Goal: Information Seeking & Learning: Learn about a topic

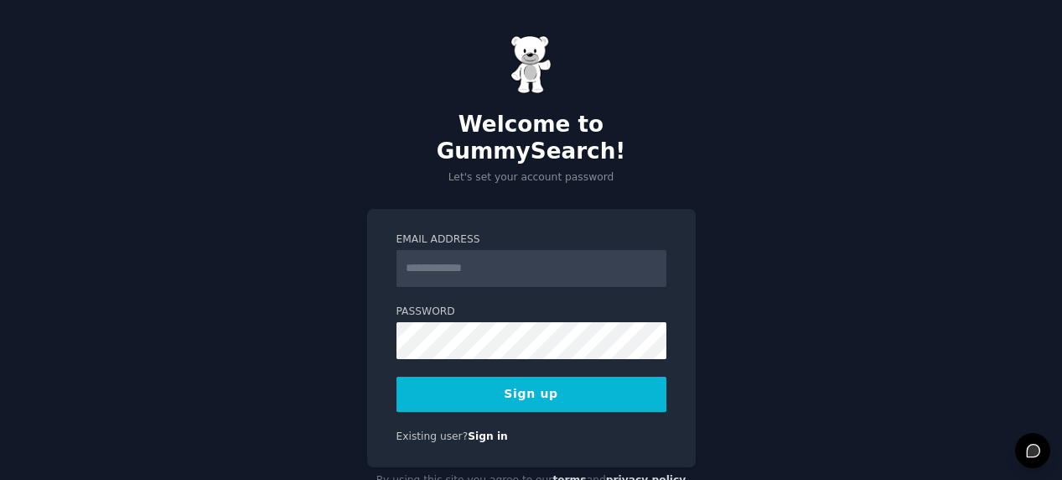
click at [584, 250] on input "Email Address" at bounding box center [532, 268] width 270 height 37
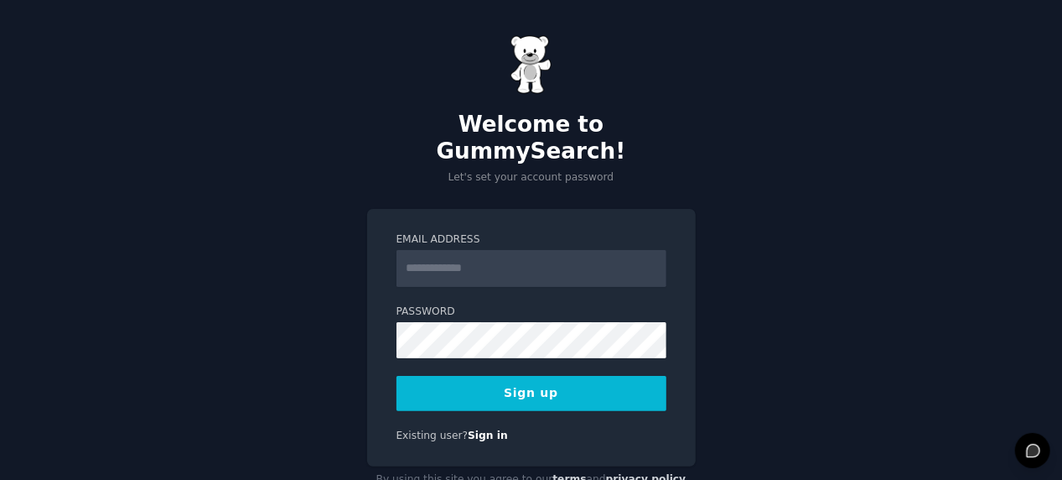
type input "**********"
click at [533, 376] on button "Sign up" at bounding box center [532, 393] width 270 height 35
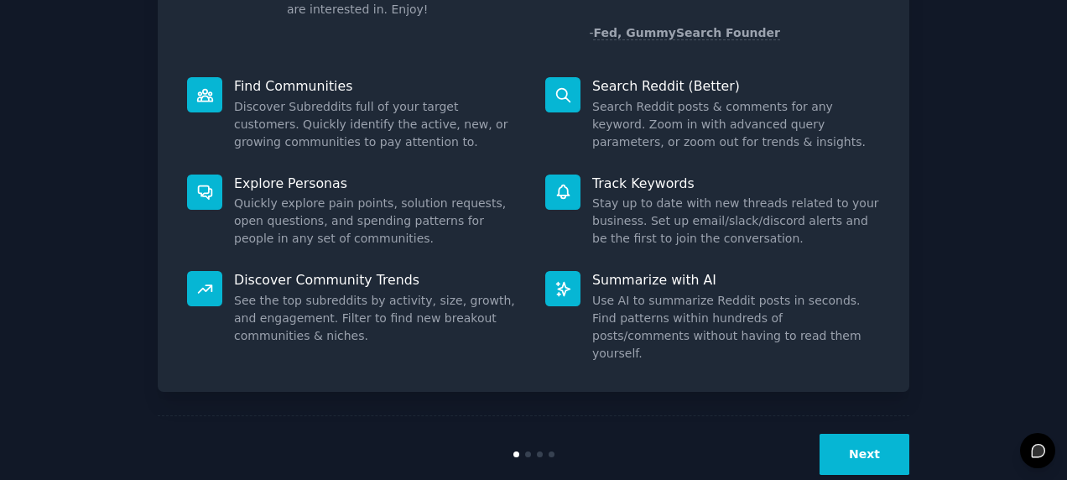
click at [866, 434] on button "Next" at bounding box center [864, 454] width 90 height 41
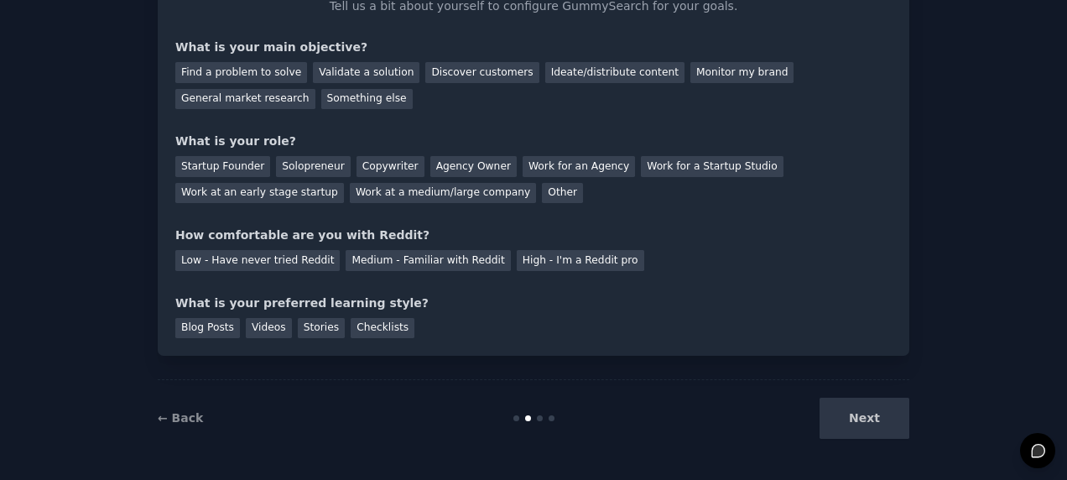
scroll to position [120, 0]
click at [866, 413] on div "Next" at bounding box center [783, 418] width 251 height 41
click at [855, 419] on div "Next" at bounding box center [783, 418] width 251 height 41
click at [541, 419] on div at bounding box center [533, 419] width 251 height 6
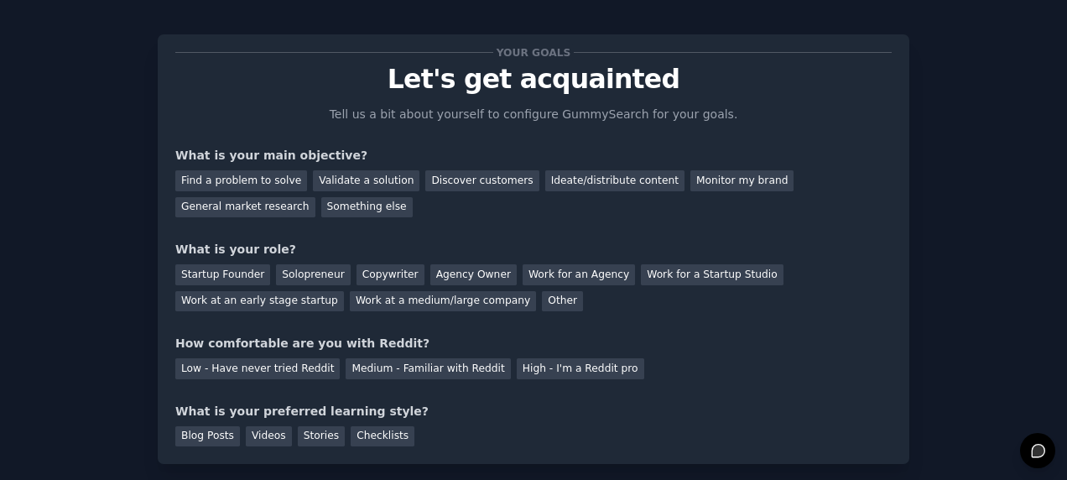
scroll to position [0, 0]
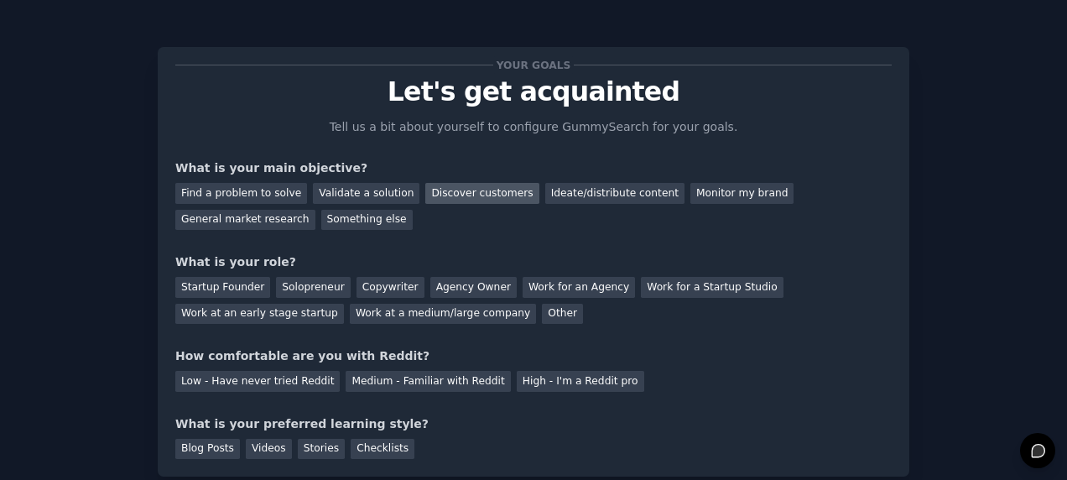
click at [456, 195] on div "Discover customers" at bounding box center [481, 193] width 113 height 21
click at [206, 194] on div "Find a problem to solve" at bounding box center [241, 193] width 132 height 21
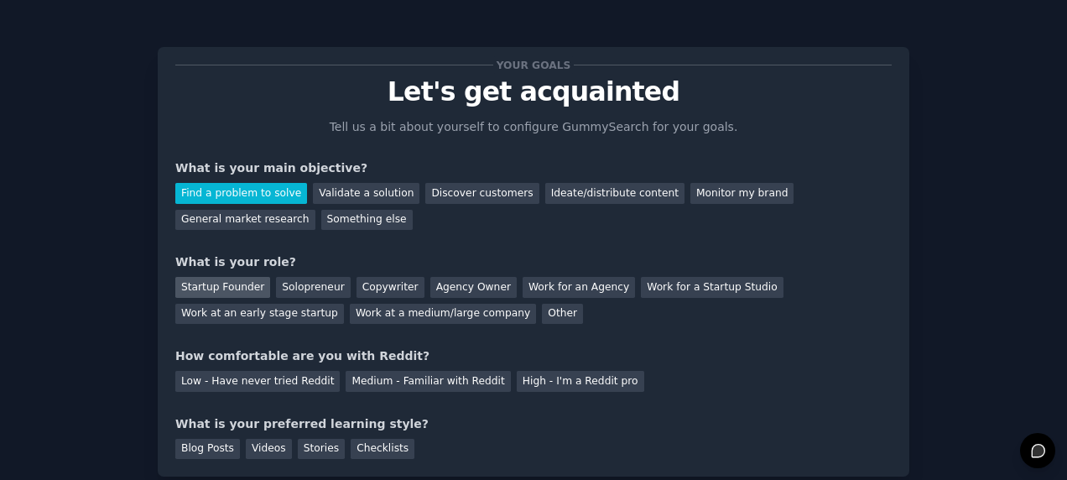
click at [179, 293] on div "Startup Founder" at bounding box center [222, 287] width 95 height 21
click at [357, 387] on div "Medium - Familiar with Reddit" at bounding box center [427, 381] width 164 height 21
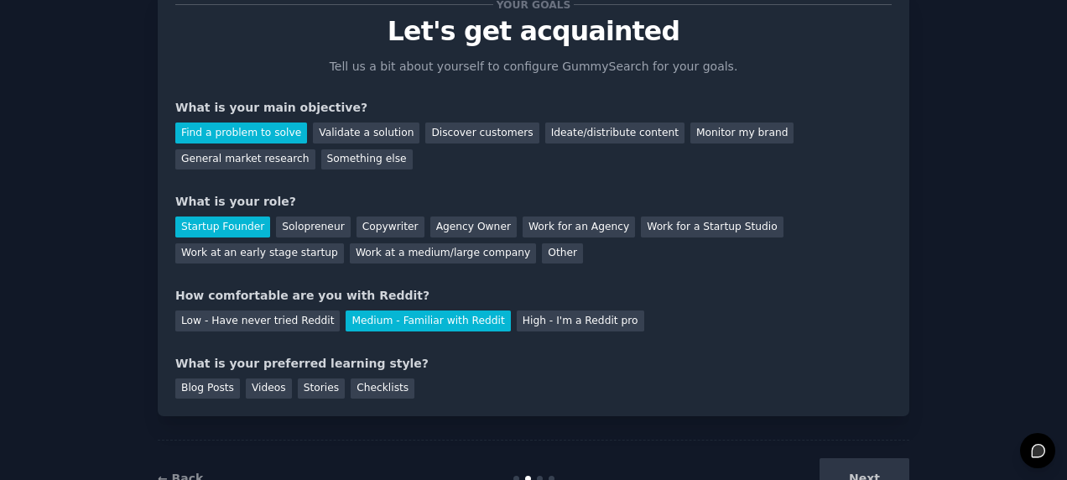
scroll to position [84, 0]
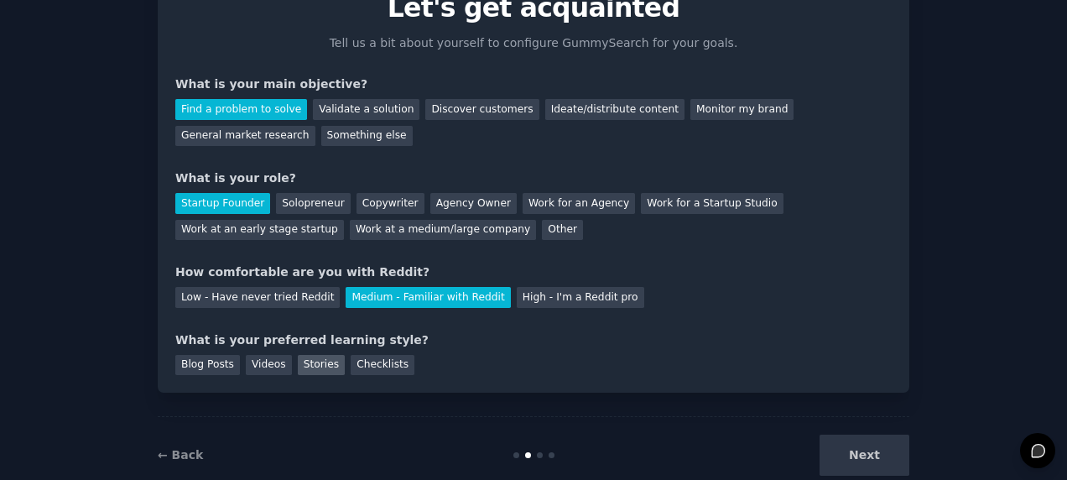
click at [304, 366] on div "Stories" at bounding box center [321, 365] width 47 height 21
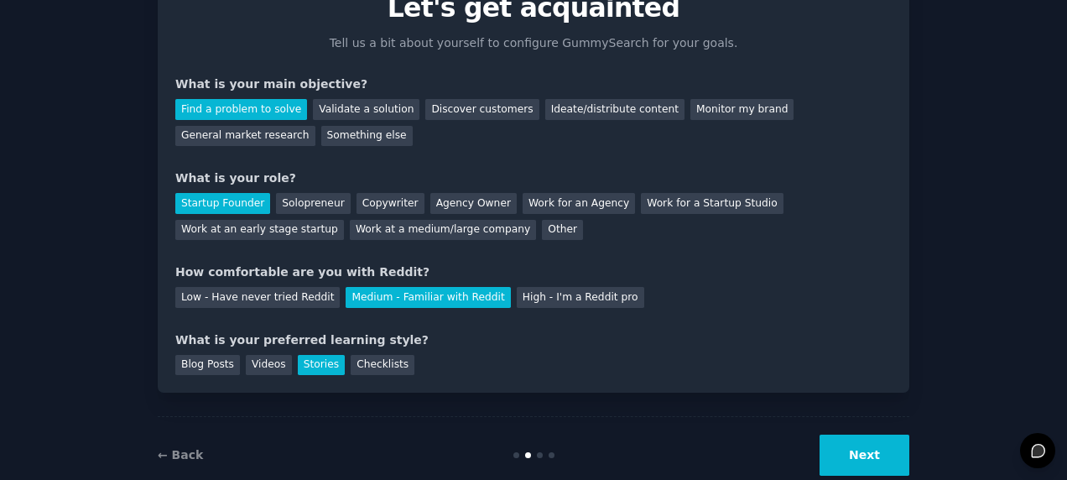
click at [879, 455] on button "Next" at bounding box center [864, 454] width 90 height 41
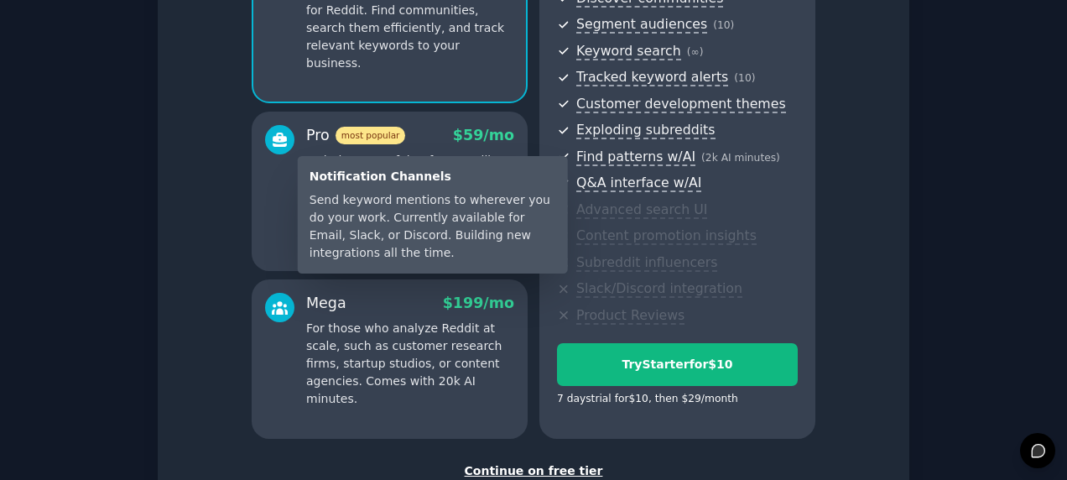
scroll to position [324, 0]
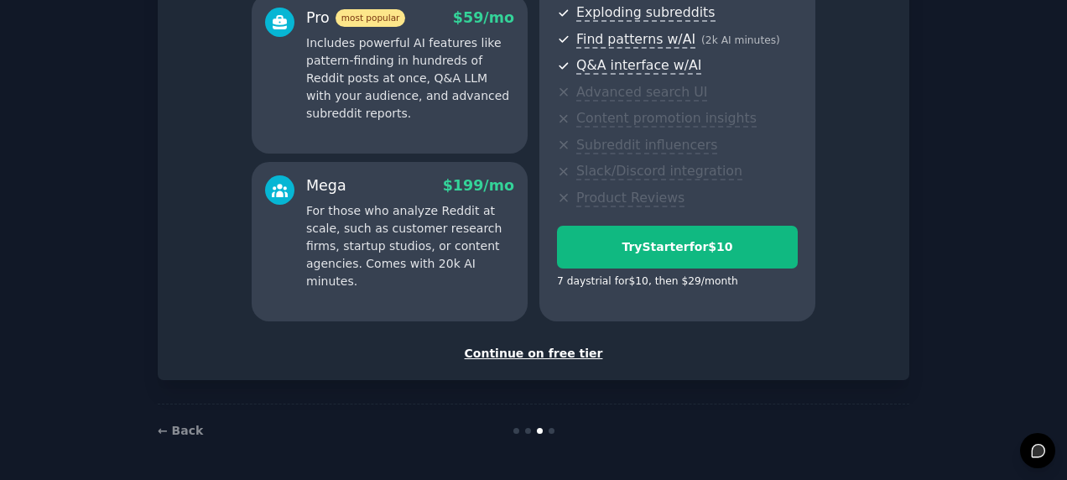
click at [570, 354] on div "Continue on free tier" at bounding box center [533, 354] width 716 height 18
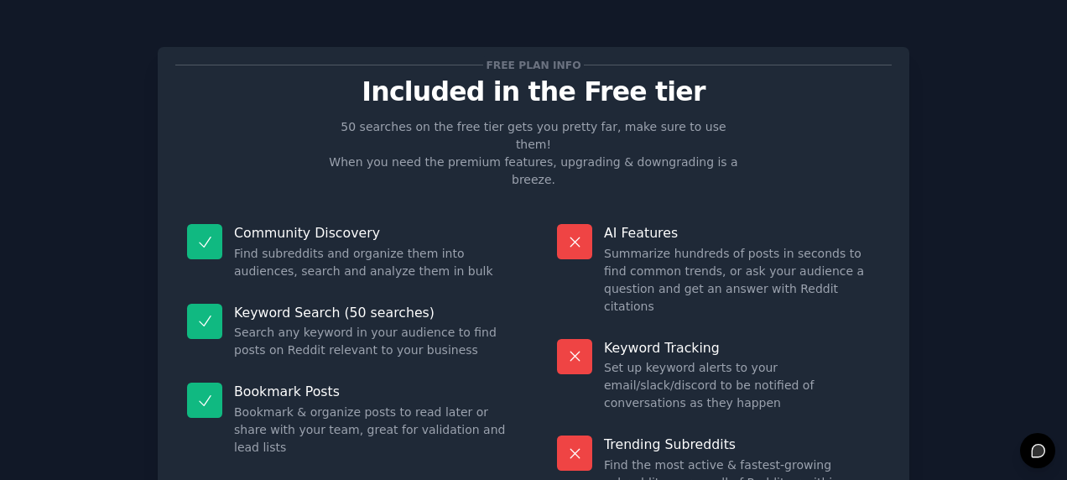
scroll to position [168, 0]
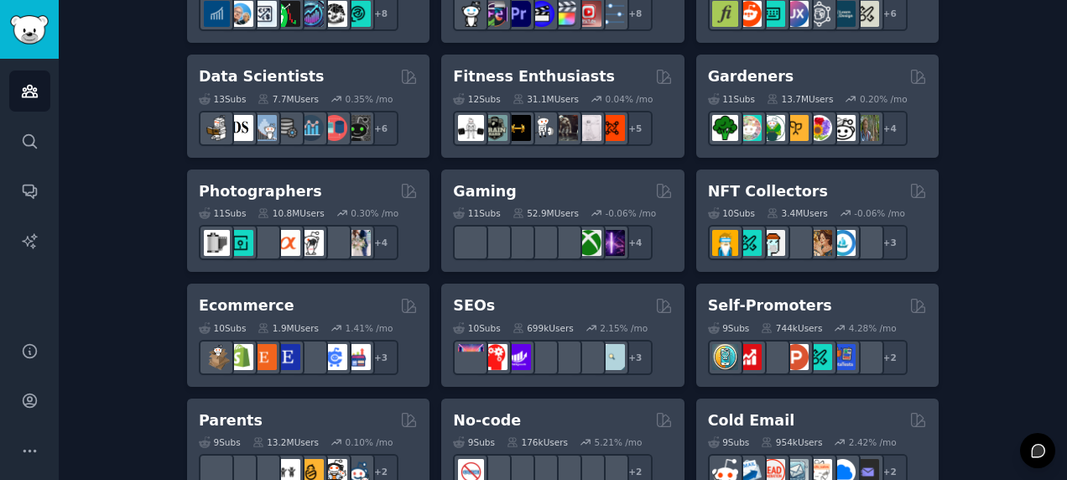
scroll to position [755, 0]
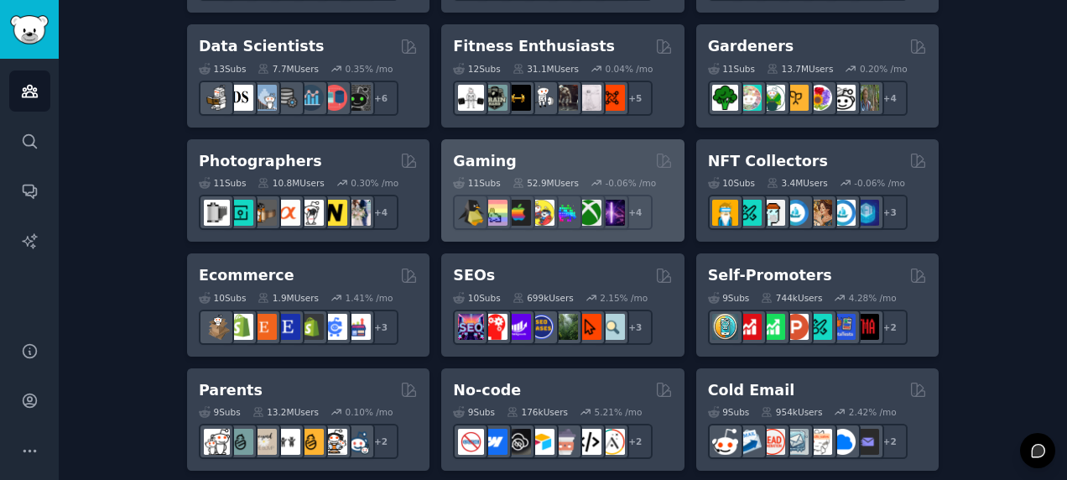
click at [527, 151] on div "Gaming" at bounding box center [562, 161] width 219 height 21
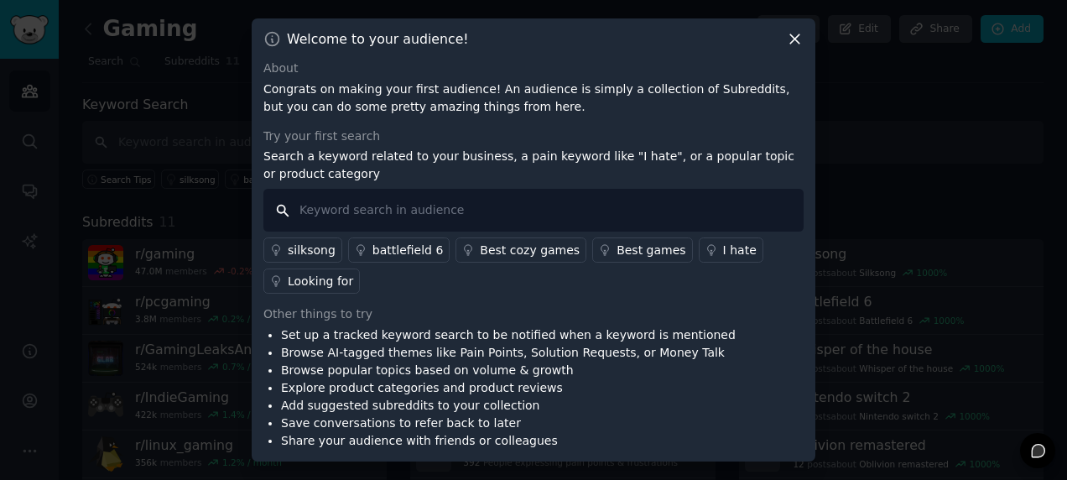
click at [570, 202] on input "text" at bounding box center [533, 210] width 540 height 43
type input "p"
type input "pocketmon tcg"
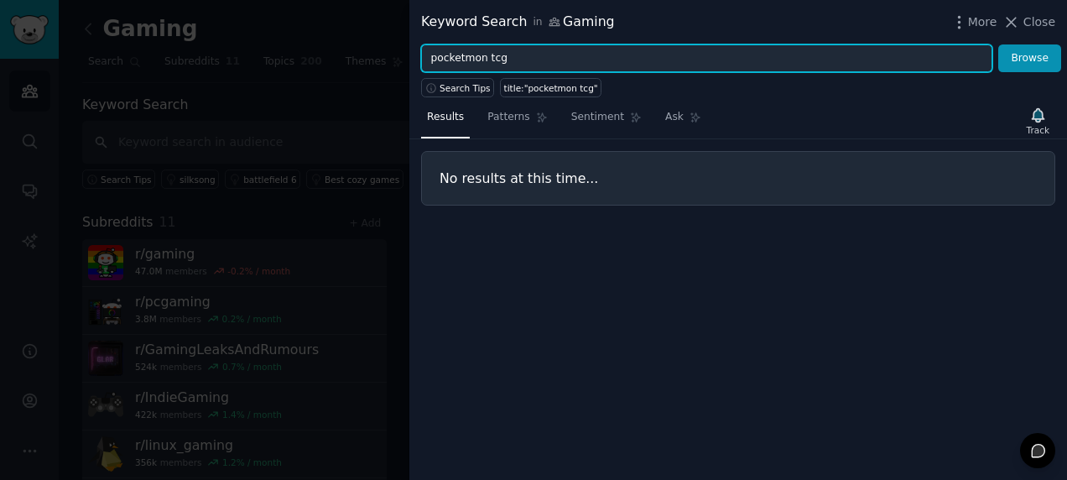
click at [516, 55] on input "pocketmon tcg" at bounding box center [706, 58] width 571 height 29
click at [998, 44] on button "Browse" at bounding box center [1029, 58] width 63 height 29
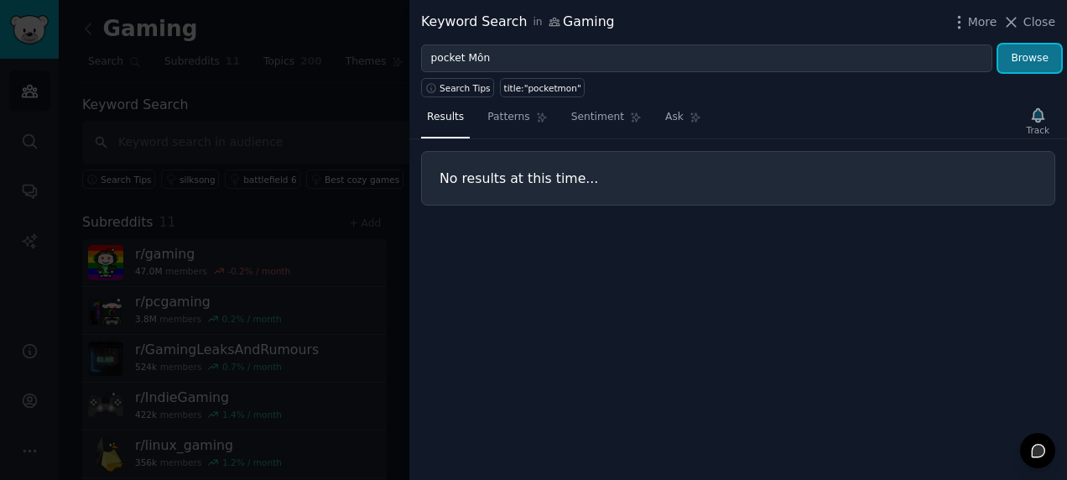
click at [1040, 60] on button "Browse" at bounding box center [1029, 58] width 63 height 29
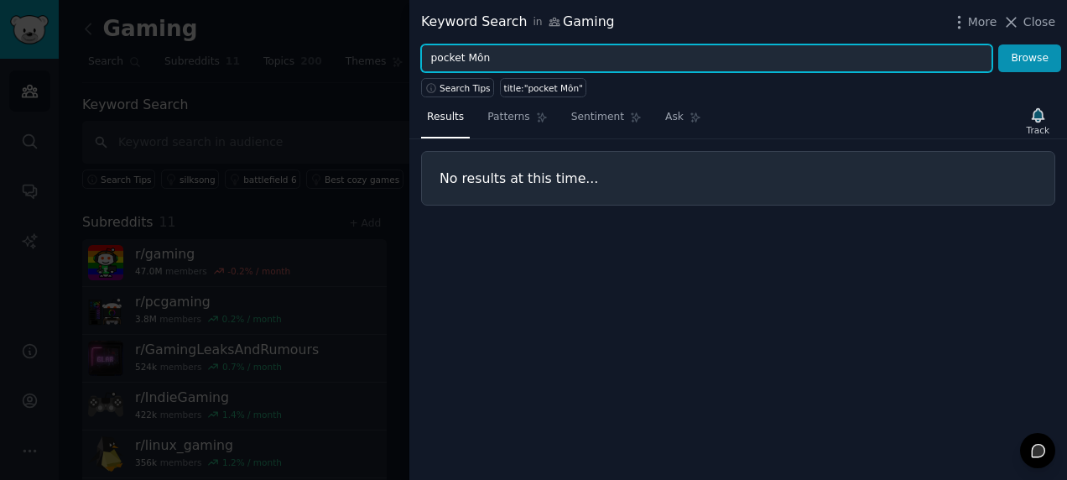
click at [605, 60] on input "pocket Môn" at bounding box center [706, 58] width 571 height 29
click at [998, 44] on button "Browse" at bounding box center [1029, 58] width 63 height 29
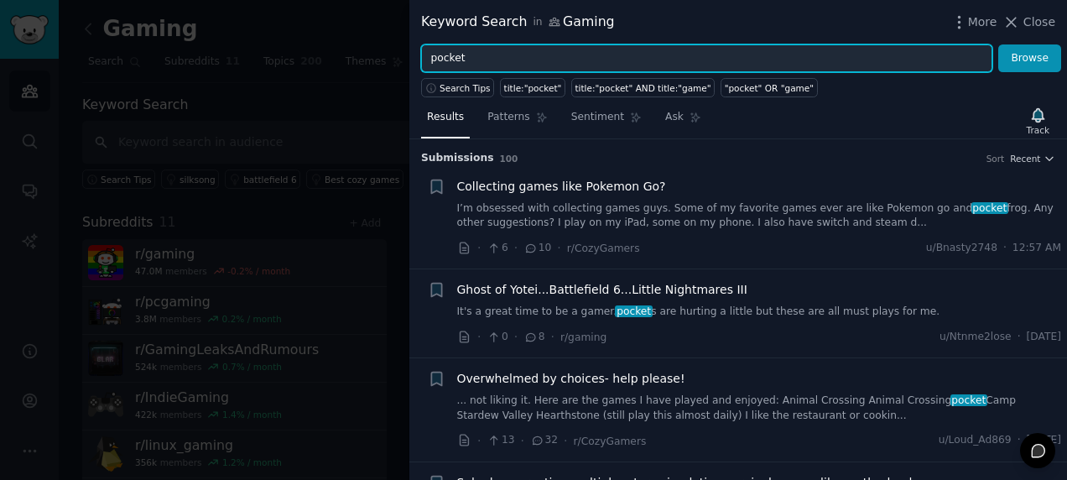
click at [488, 63] on input "pocket" at bounding box center [706, 58] width 571 height 29
click at [486, 62] on input "pocket" at bounding box center [706, 58] width 571 height 29
click at [998, 44] on button "Browse" at bounding box center [1029, 58] width 63 height 29
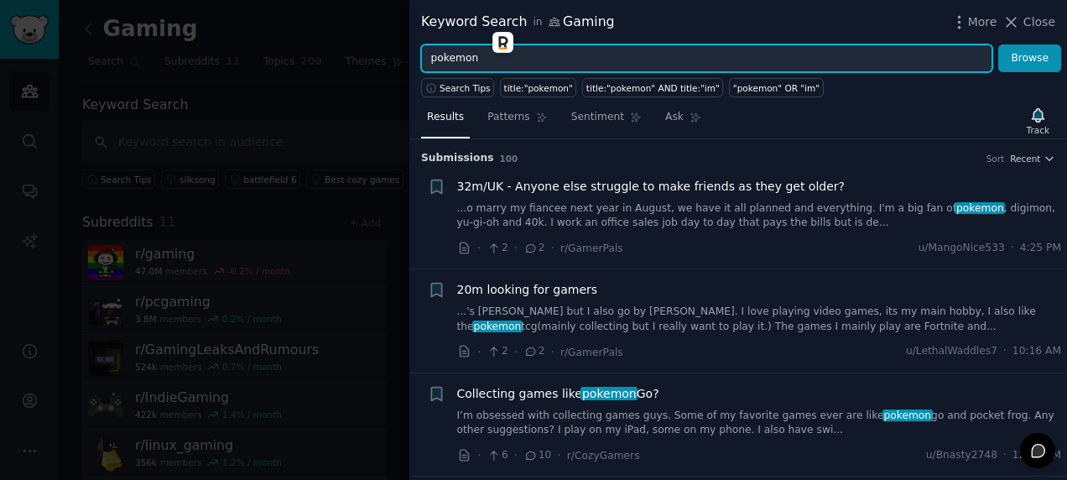
scroll to position [84, 0]
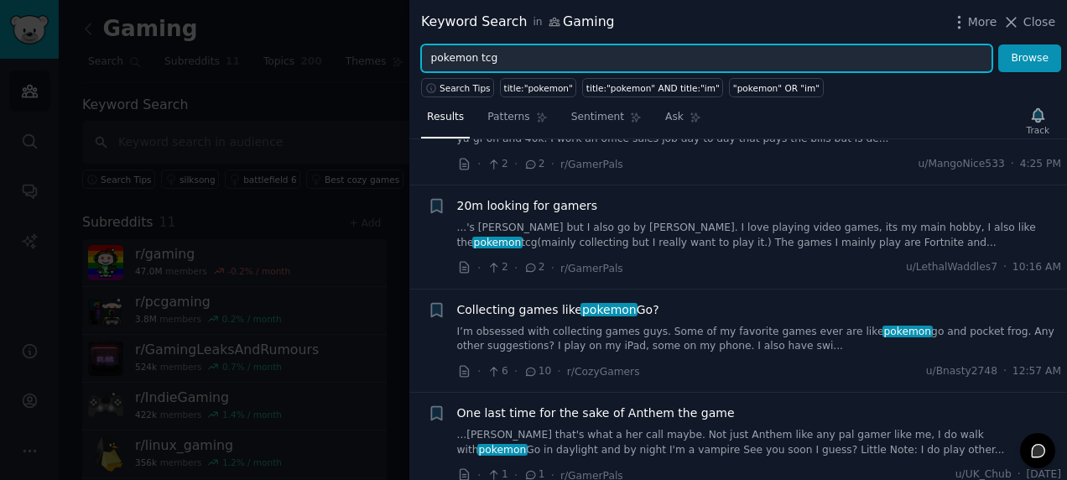
type input "pokemon tcg"
click at [998, 44] on button "Browse" at bounding box center [1029, 58] width 63 height 29
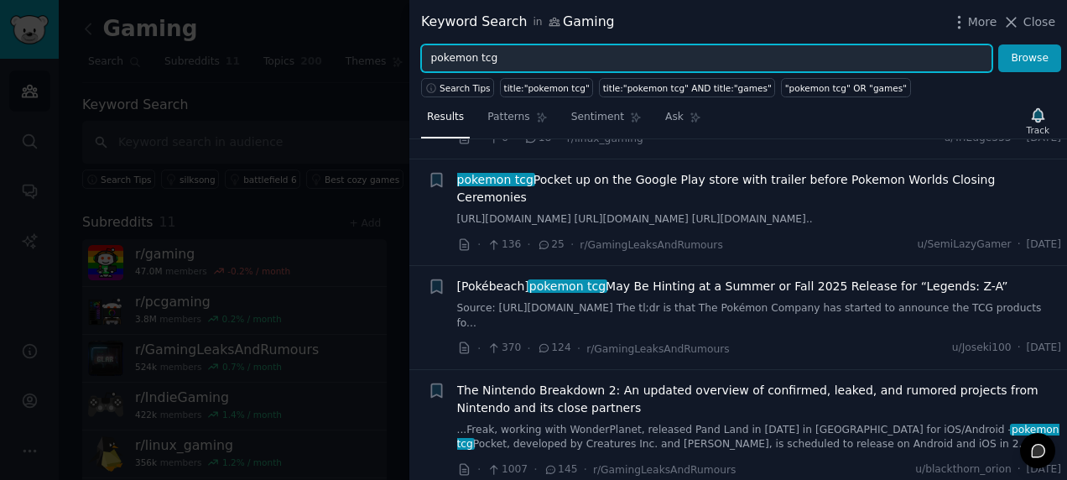
scroll to position [4444, 0]
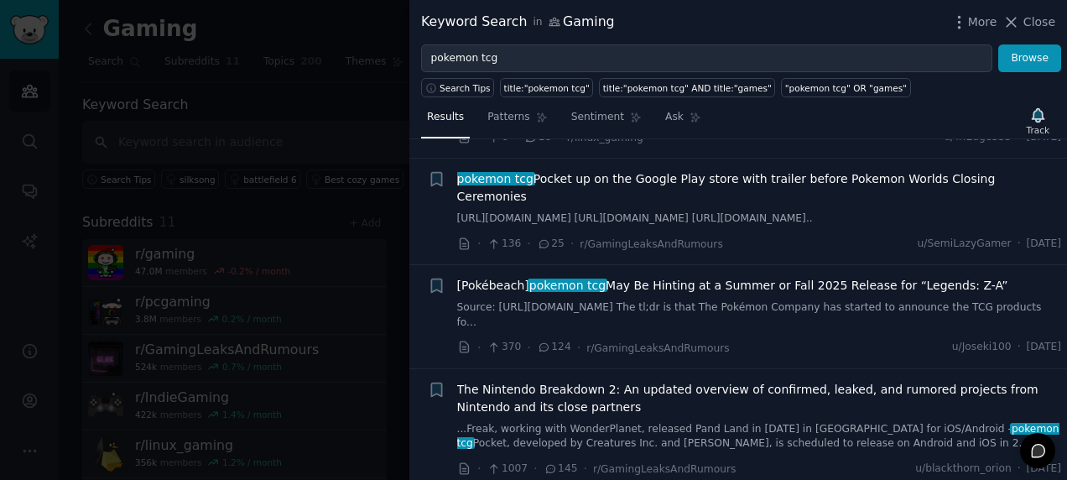
click at [371, 201] on div at bounding box center [533, 240] width 1067 height 480
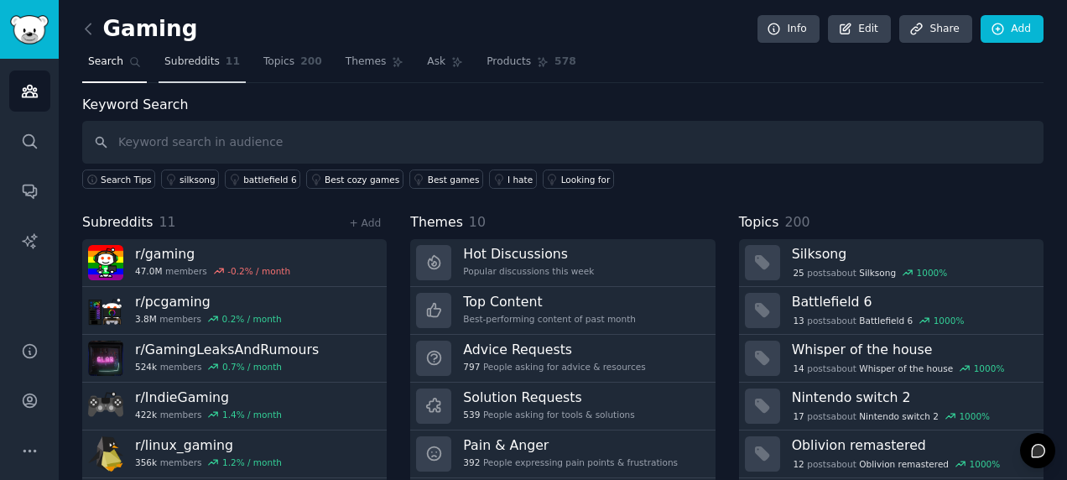
click at [201, 71] on link "Subreddits 11" at bounding box center [201, 66] width 87 height 34
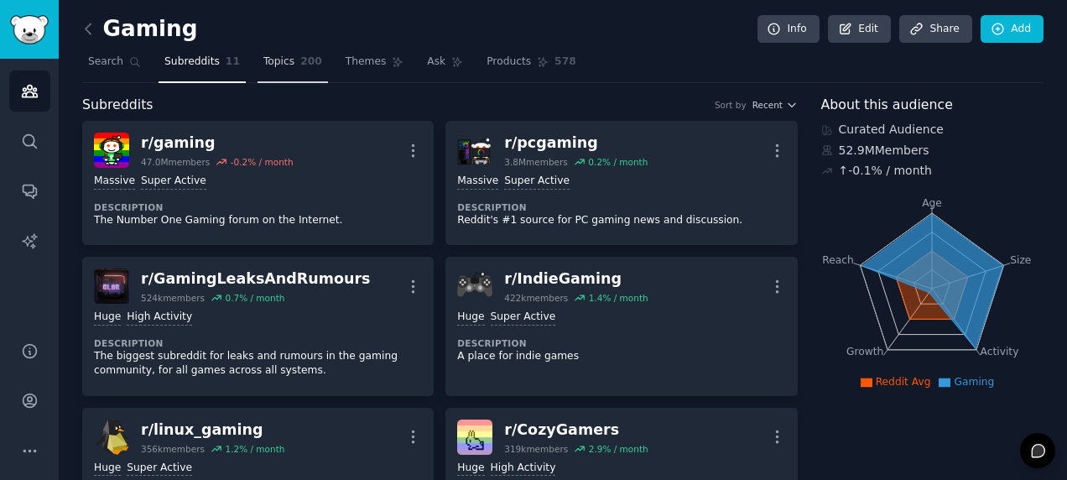
click at [268, 65] on span "Topics" at bounding box center [278, 62] width 31 height 15
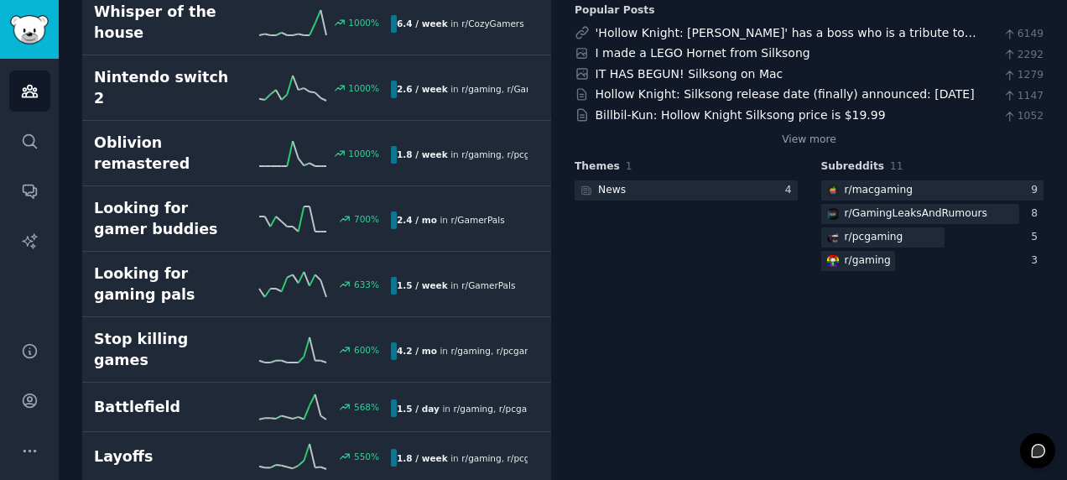
scroll to position [335, 0]
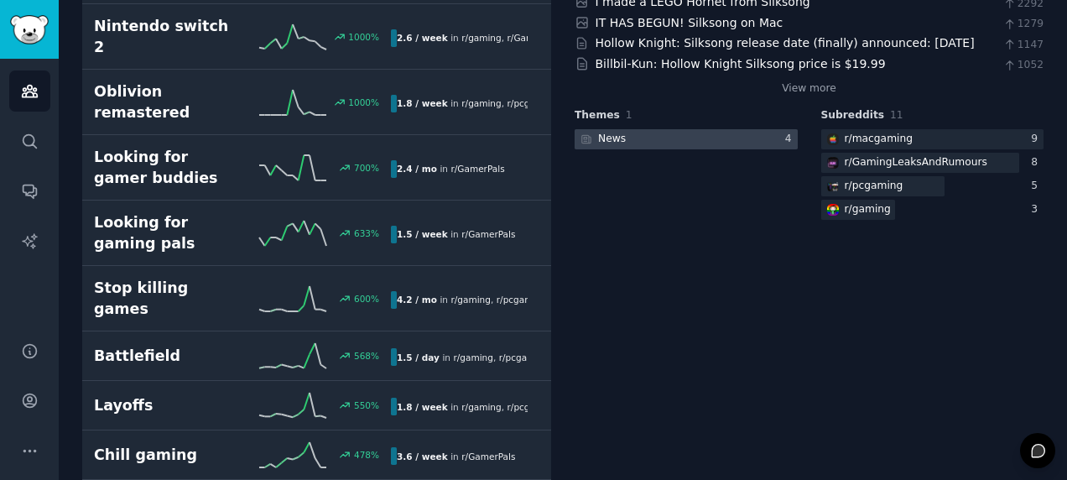
click at [633, 145] on div at bounding box center [685, 139] width 223 height 21
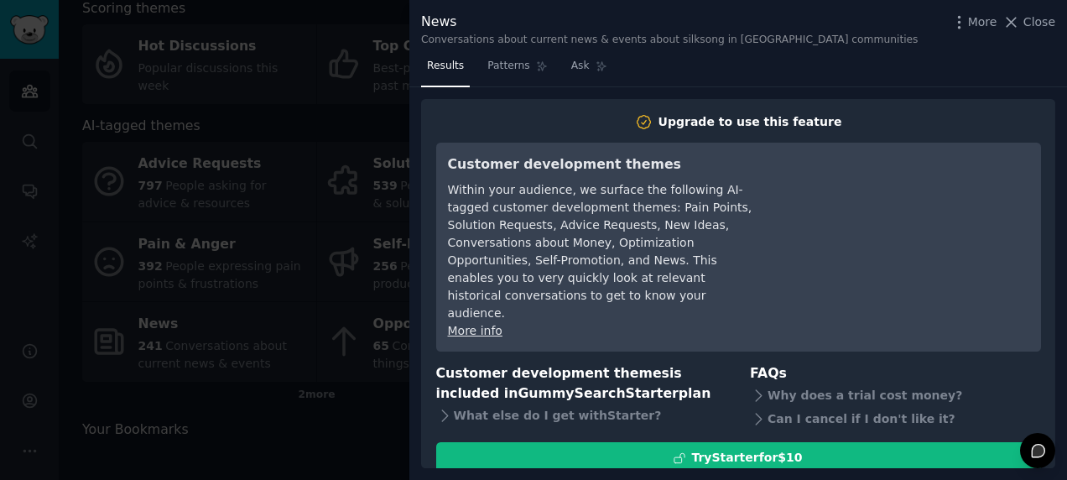
scroll to position [112, 0]
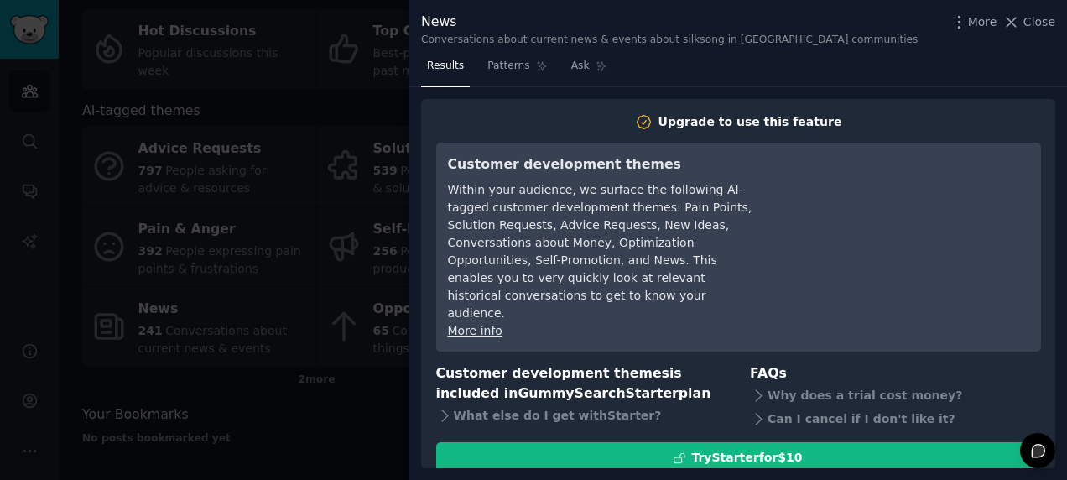
click at [288, 191] on div at bounding box center [533, 240] width 1067 height 480
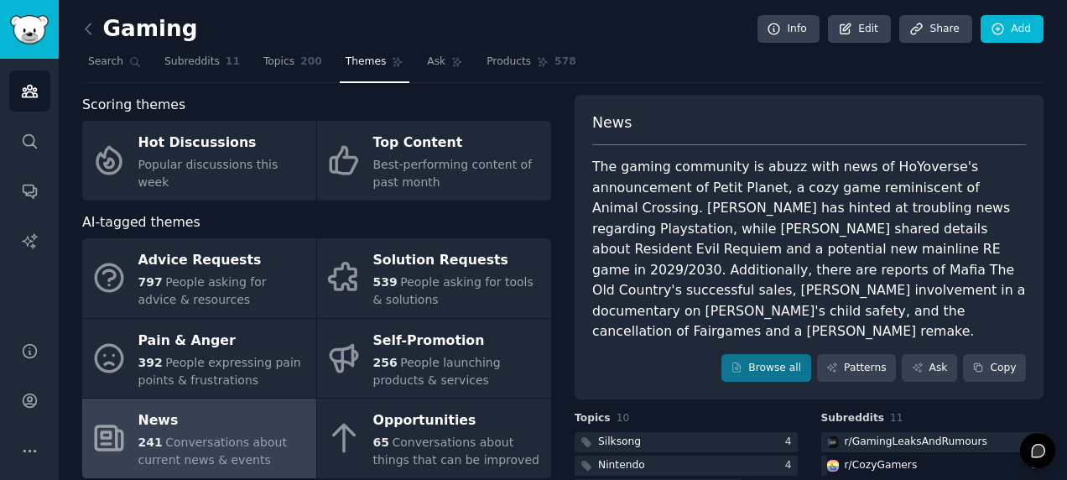
click at [345, 62] on span "Themes" at bounding box center [365, 62] width 41 height 15
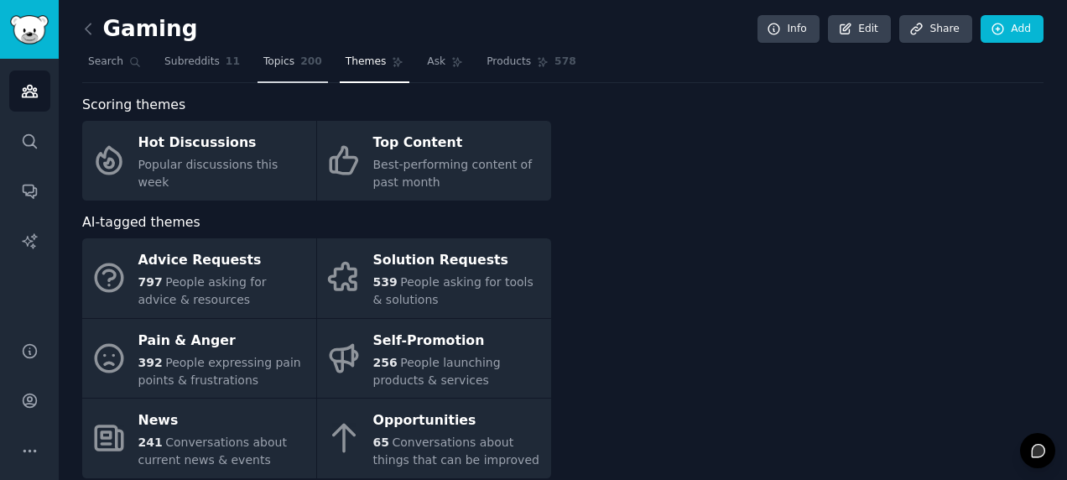
click at [277, 59] on span "Topics" at bounding box center [278, 62] width 31 height 15
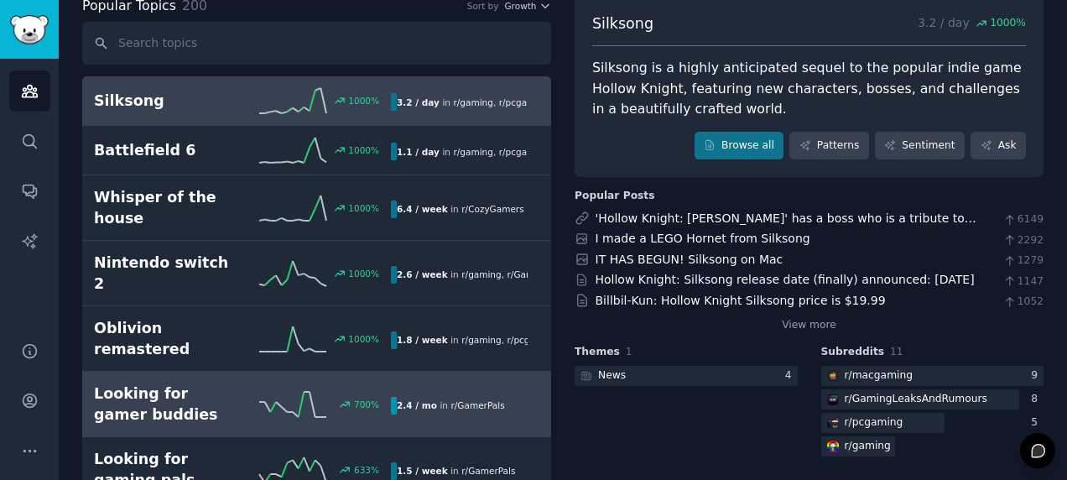
scroll to position [168, 0]
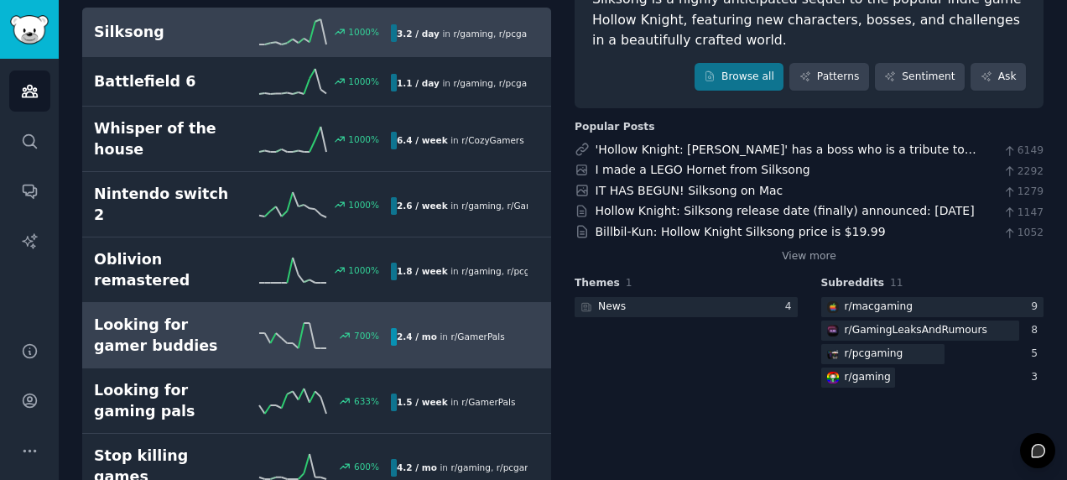
click at [206, 314] on h2 "Looking for gamer buddies" at bounding box center [168, 334] width 148 height 41
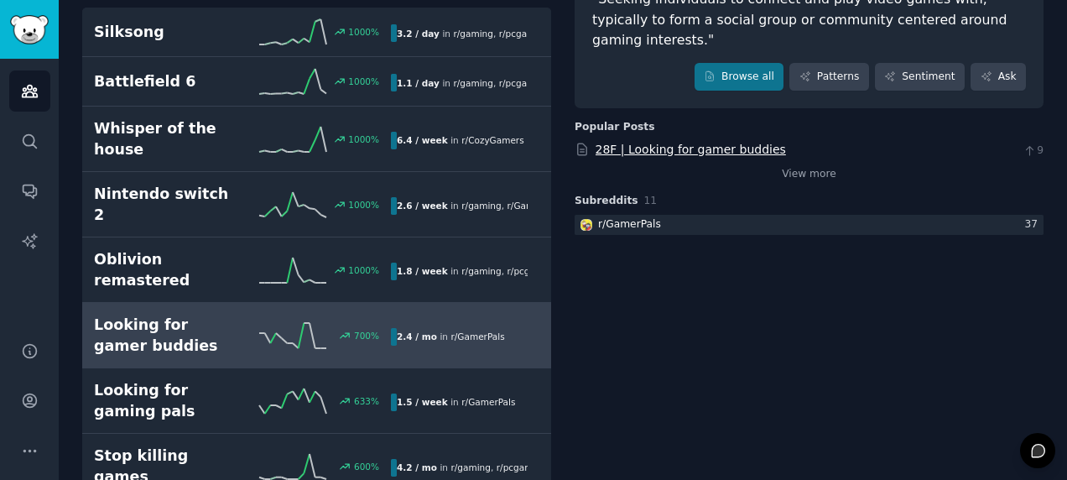
click at [621, 143] on link "28F | Looking for gamer buddies" at bounding box center [690, 149] width 190 height 13
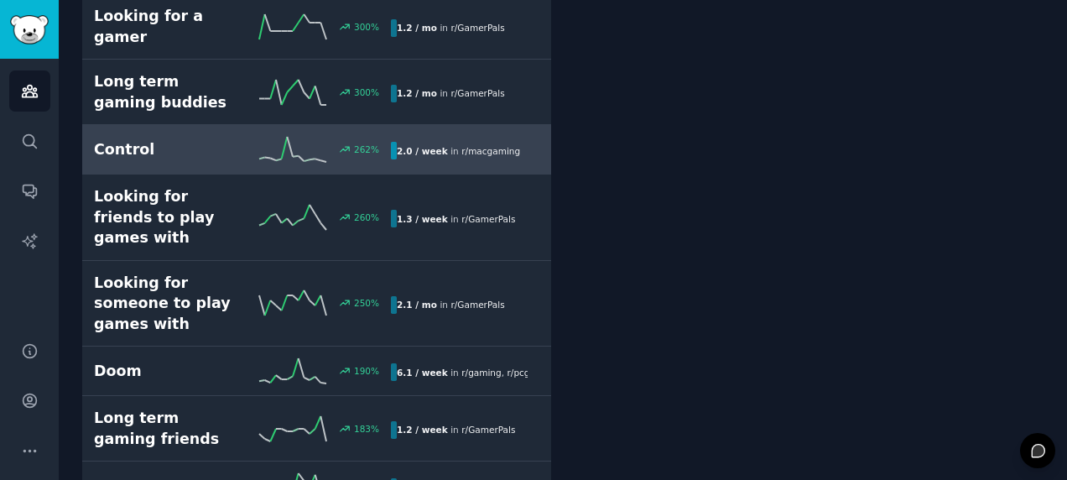
scroll to position [922, 0]
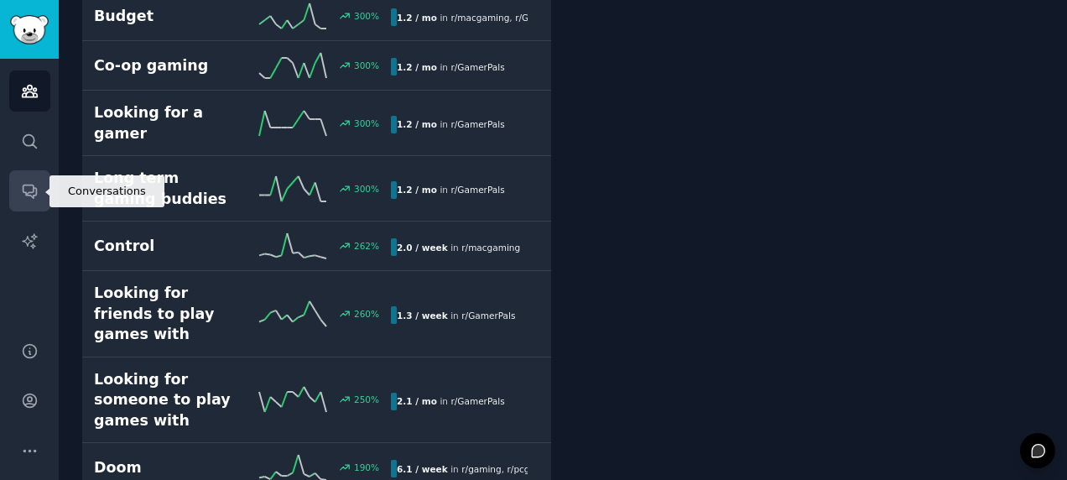
click at [26, 189] on icon "Sidebar" at bounding box center [30, 191] width 18 height 18
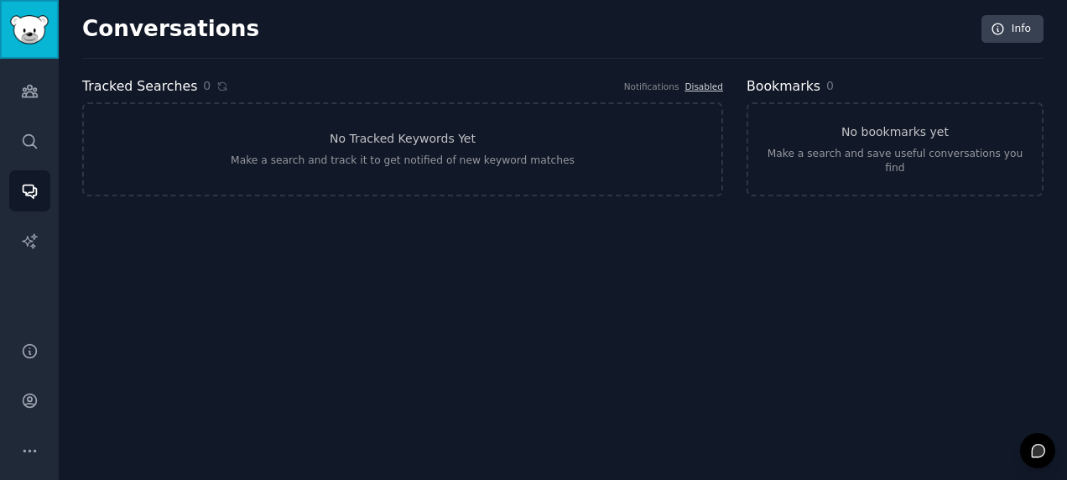
click at [38, 22] on img "Sidebar" at bounding box center [29, 29] width 39 height 29
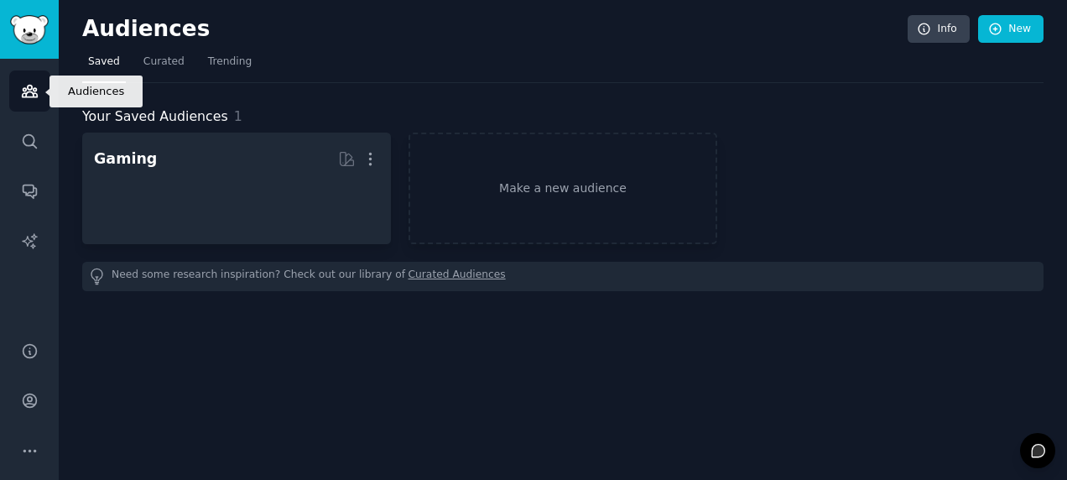
click at [35, 85] on icon "Sidebar" at bounding box center [30, 91] width 18 height 18
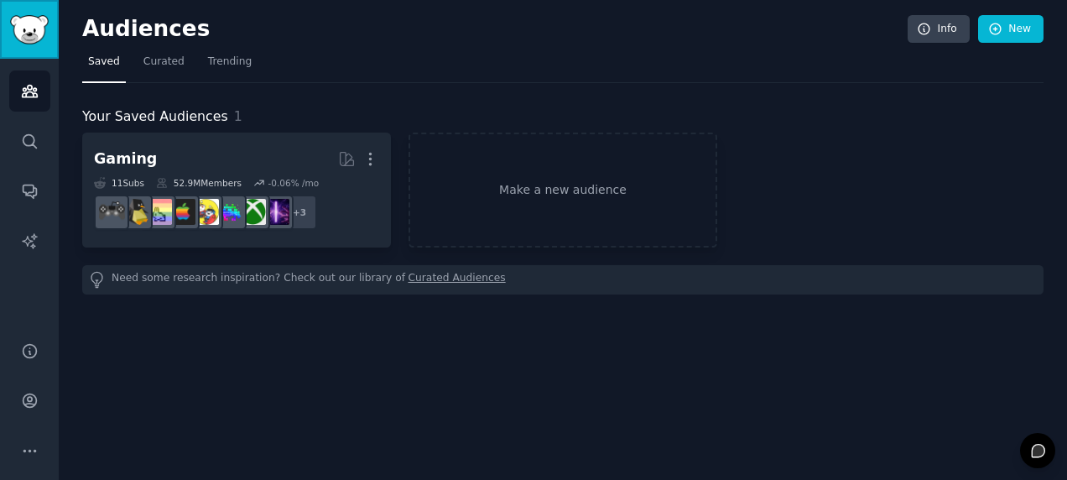
click at [47, 35] on img "Sidebar" at bounding box center [29, 29] width 39 height 29
click at [558, 172] on link "Make a new audience" at bounding box center [562, 189] width 309 height 115
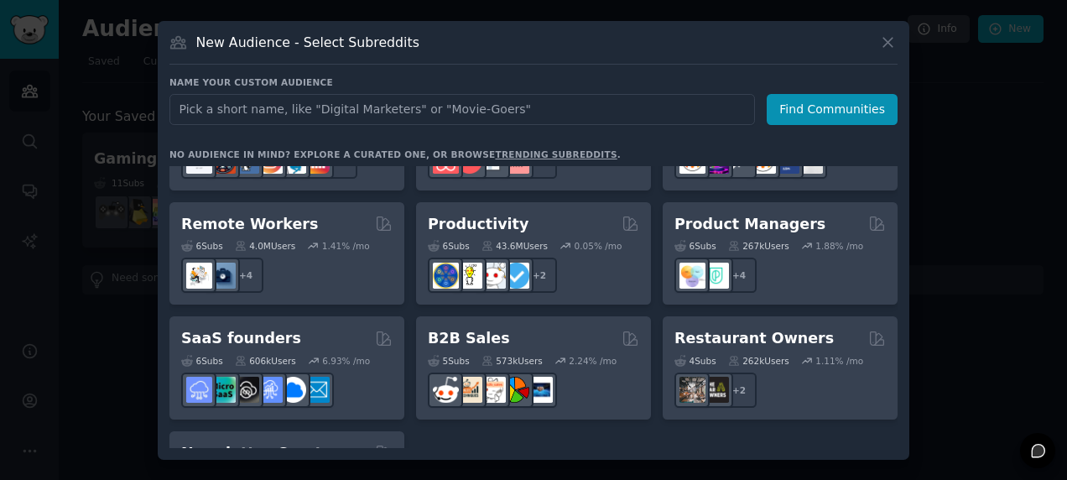
scroll to position [1225, 0]
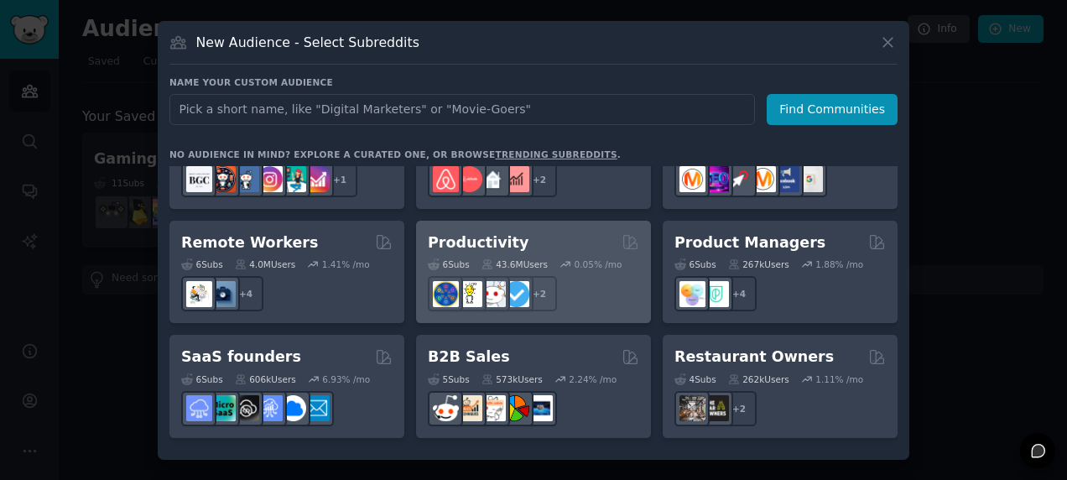
click at [579, 232] on div "Productivity" at bounding box center [533, 242] width 211 height 21
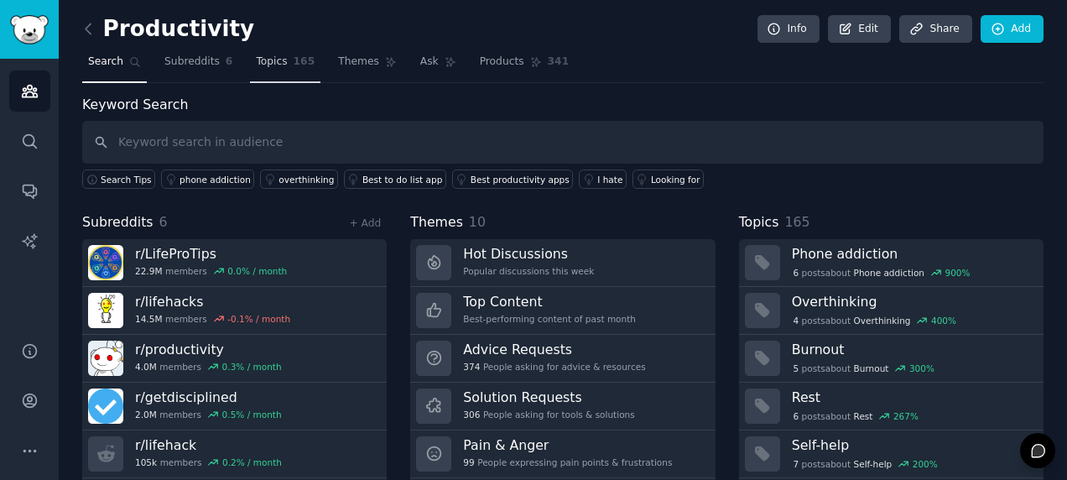
click at [250, 56] on link "Topics 165" at bounding box center [285, 66] width 70 height 34
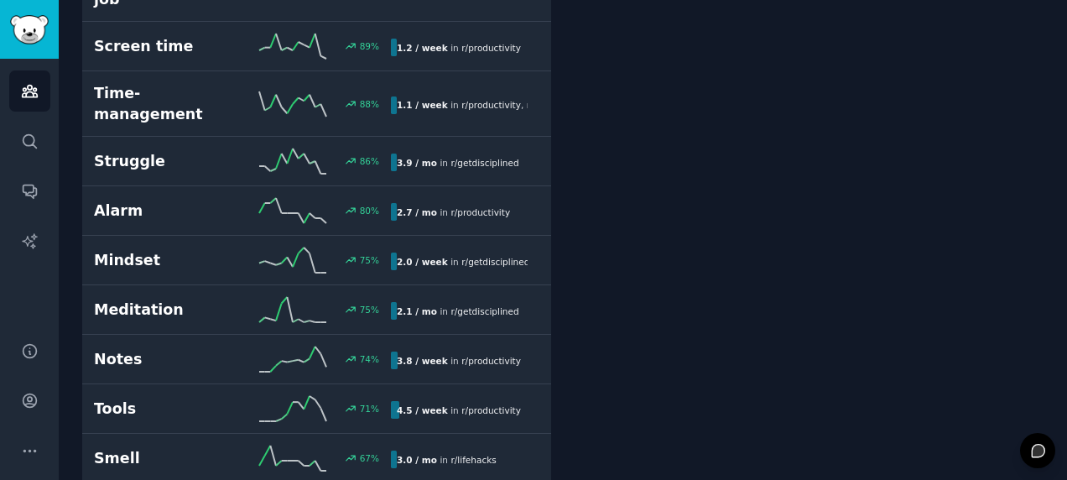
scroll to position [839, 0]
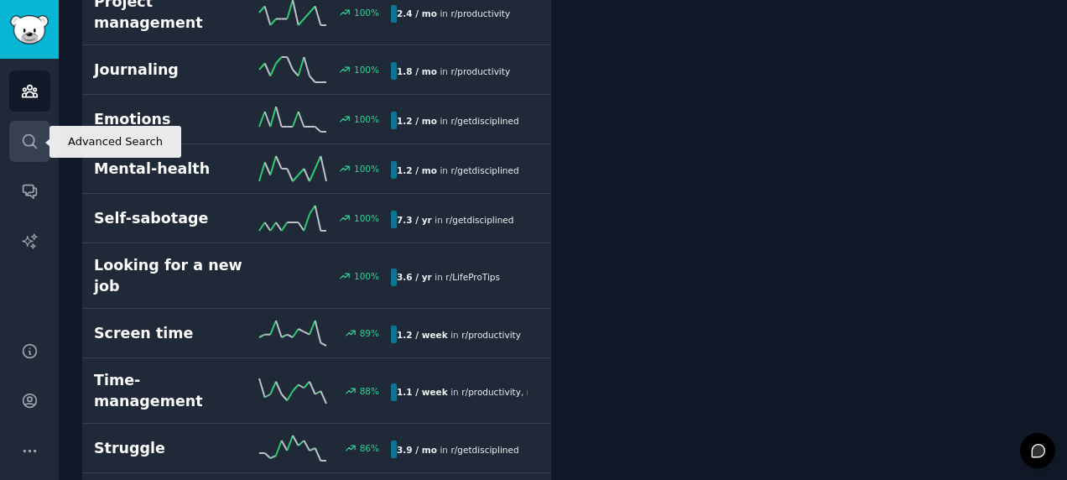
click at [32, 153] on link "Search" at bounding box center [29, 141] width 41 height 41
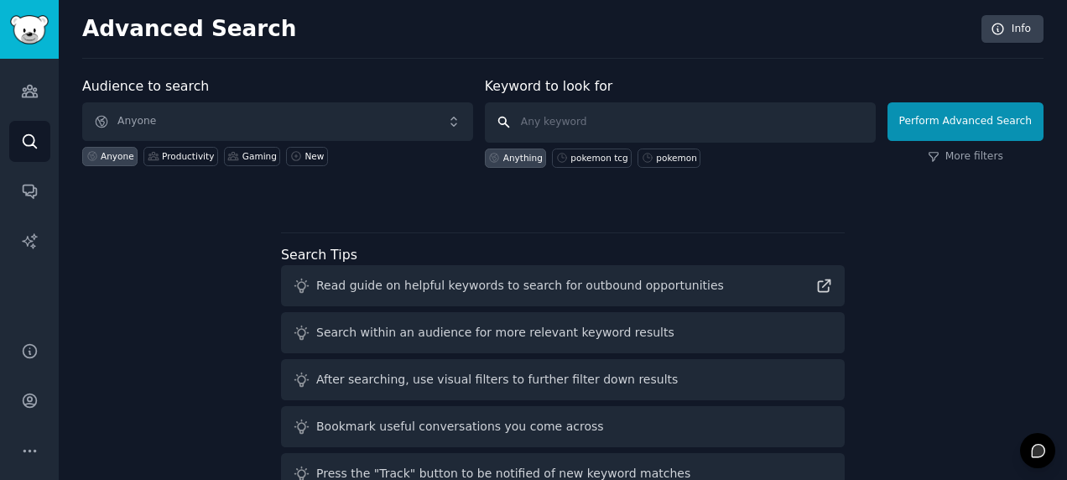
click at [668, 128] on input "text" at bounding box center [680, 122] width 391 height 40
type input "sugar"
click button "Perform Advanced Search" at bounding box center [965, 121] width 156 height 39
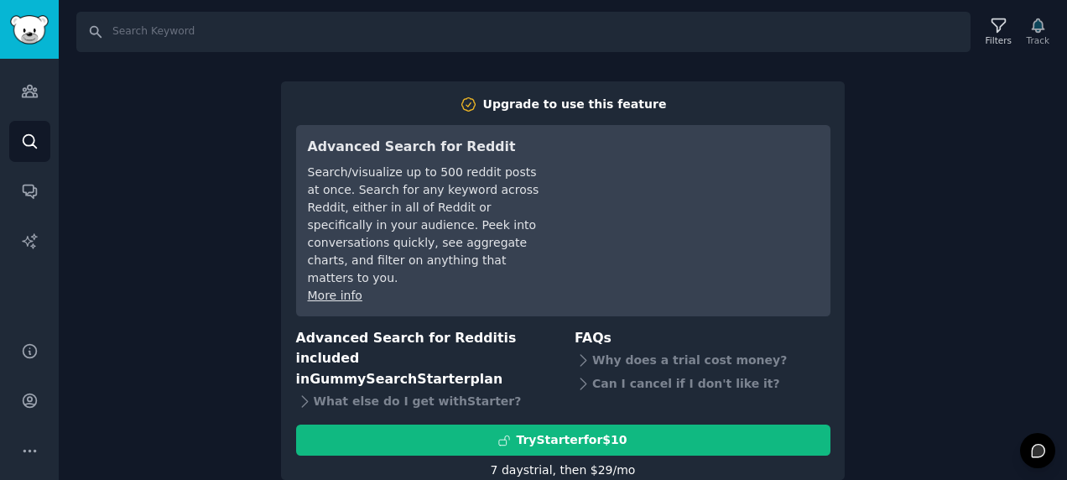
scroll to position [3, 0]
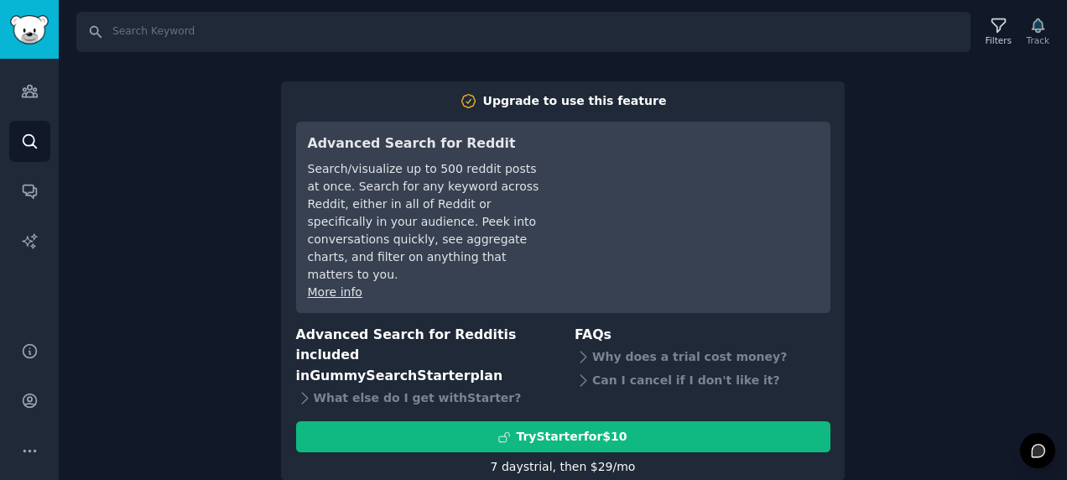
click at [849, 356] on div "Search Filters Track Upgrade to use this feature Advanced Search for Reddit Sea…" at bounding box center [563, 240] width 1008 height 480
click at [888, 188] on div "Search Filters Track Upgrade to use this feature Advanced Search for Reddit Sea…" at bounding box center [563, 240] width 1008 height 480
click at [30, 101] on link "Audiences" at bounding box center [29, 90] width 41 height 41
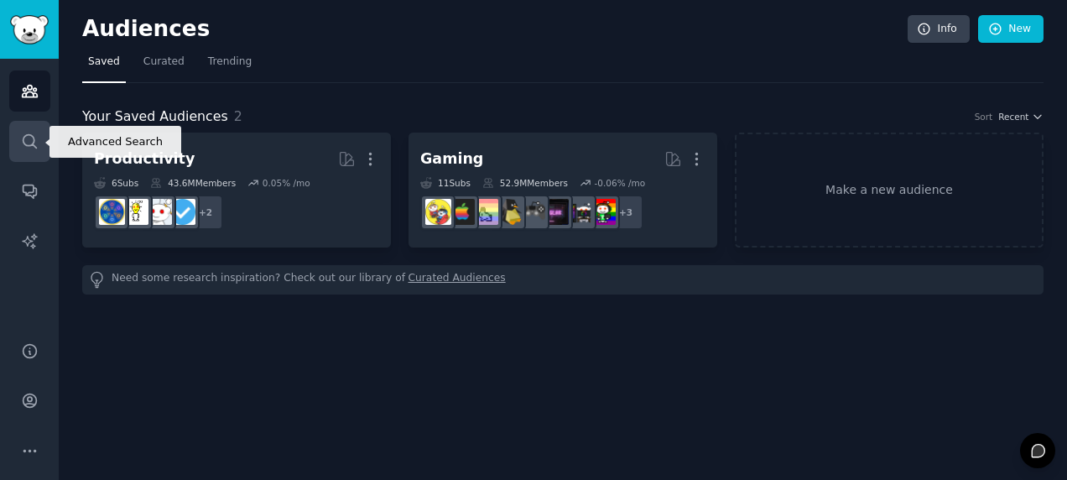
click at [40, 146] on link "Search" at bounding box center [29, 141] width 41 height 41
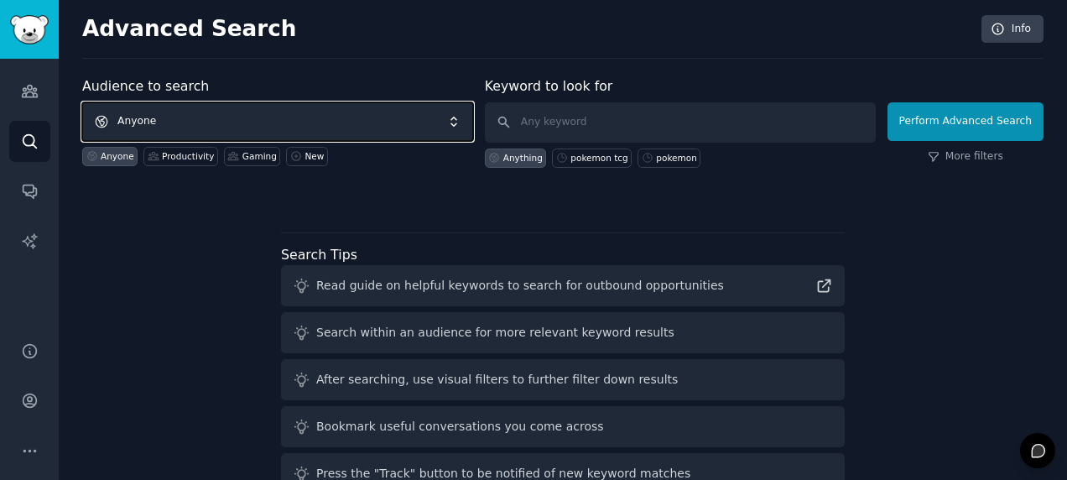
click at [324, 132] on span "Anyone" at bounding box center [277, 121] width 391 height 39
